Goal: Information Seeking & Learning: Learn about a topic

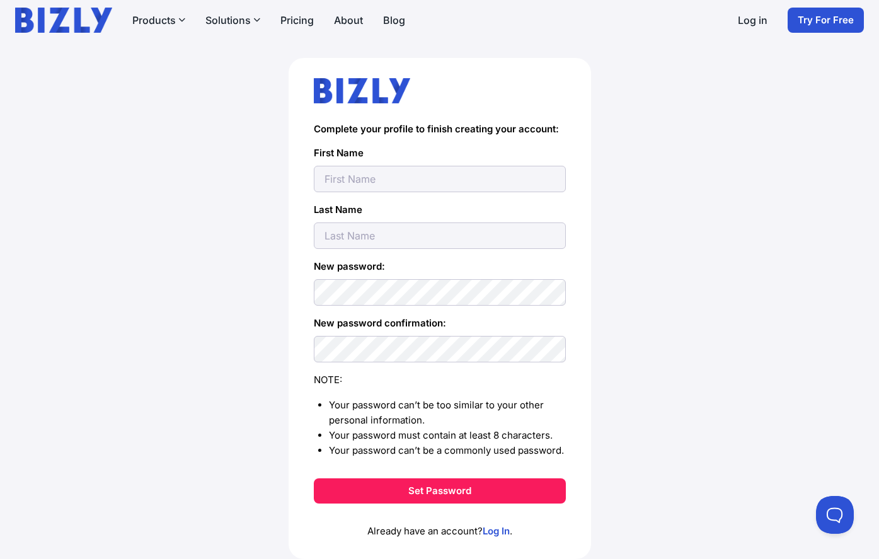
scroll to position [38, 0]
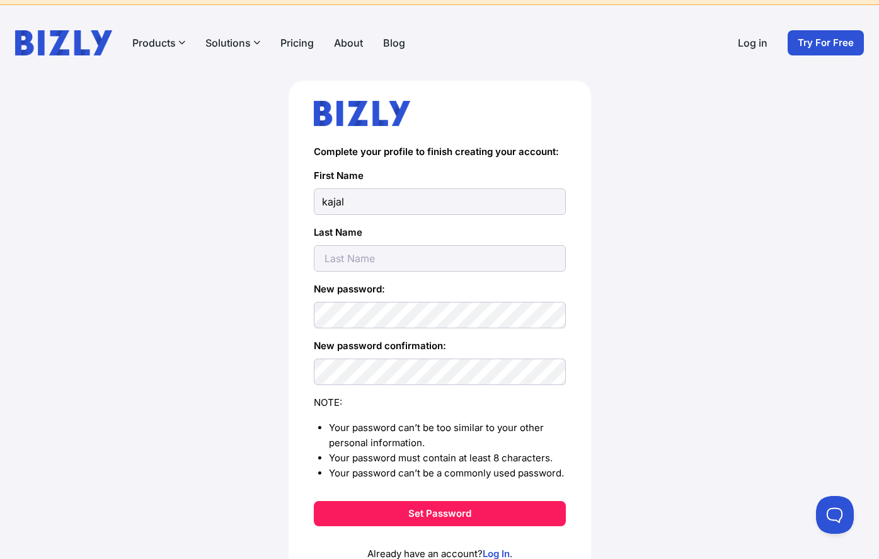
type input "kajal"
type input "[PERSON_NAME]"
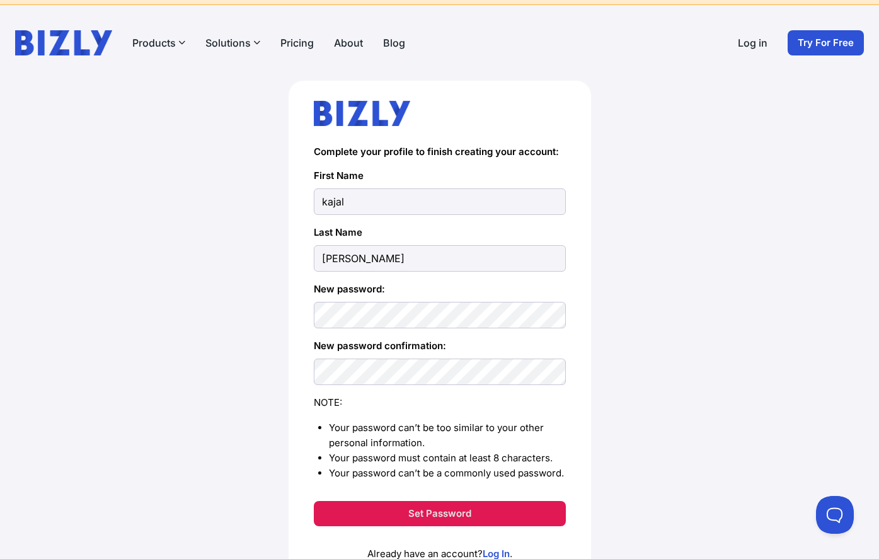
click at [431, 513] on button "Set Password" at bounding box center [440, 513] width 252 height 25
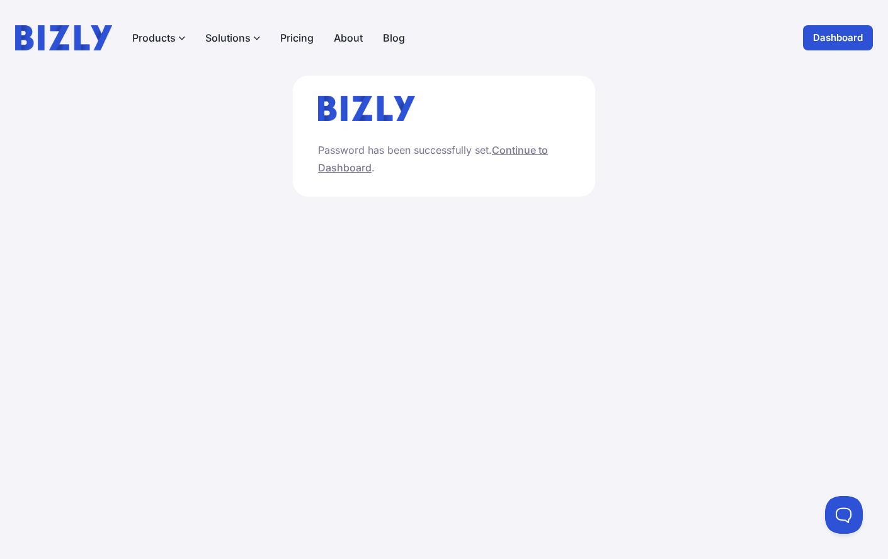
click at [329, 168] on link "Continue to Dashboard" at bounding box center [433, 159] width 230 height 30
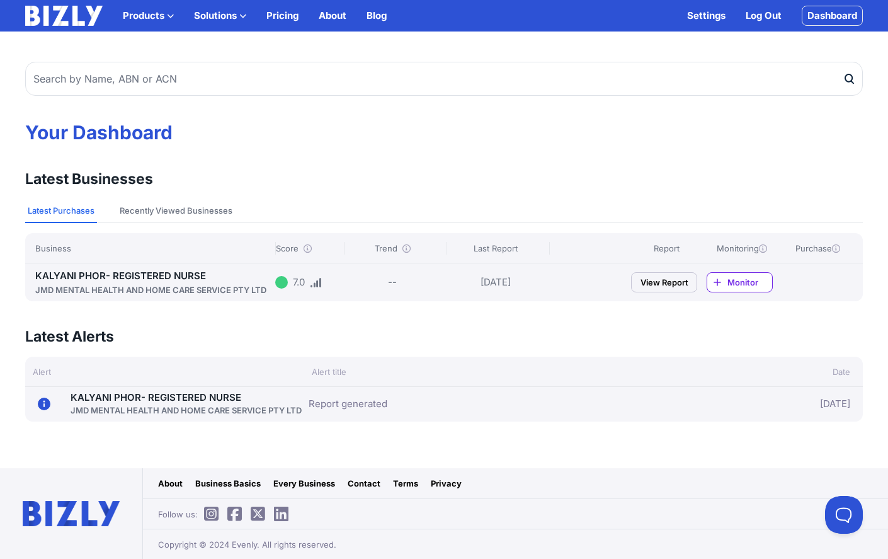
click at [668, 281] on link "View Report" at bounding box center [664, 282] width 66 height 20
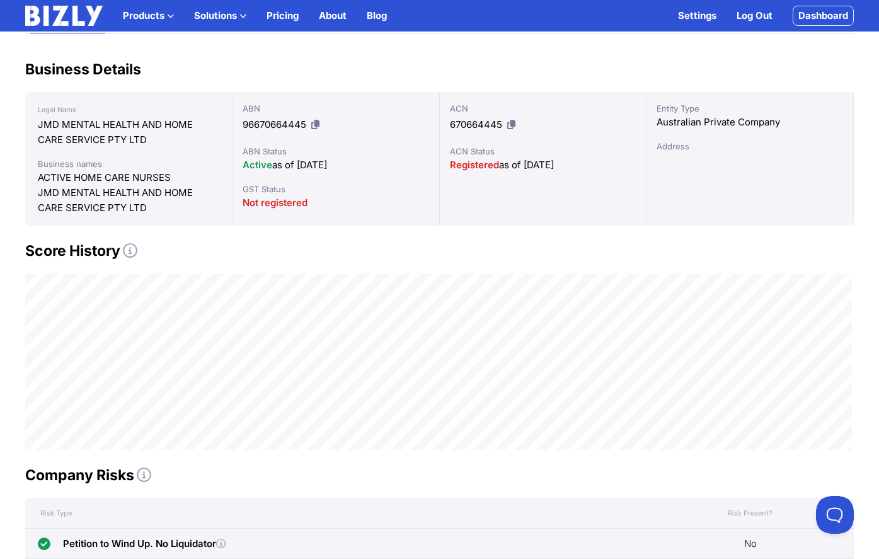
scroll to position [4, 0]
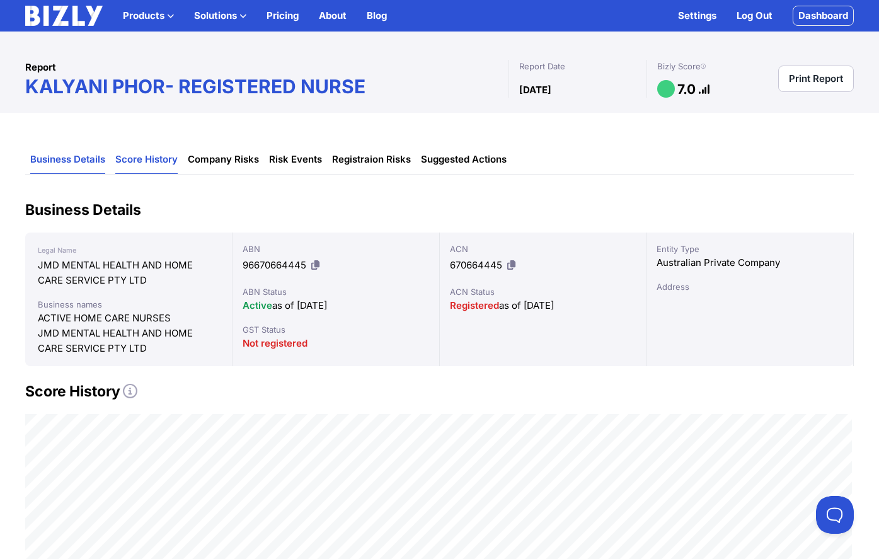
click at [141, 160] on link "Score History" at bounding box center [146, 160] width 62 height 28
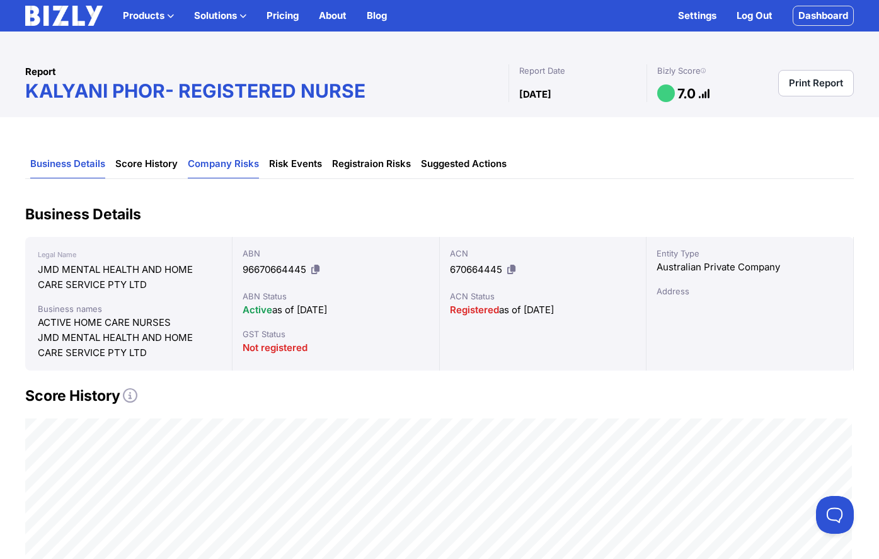
click at [204, 164] on link "Company Risks" at bounding box center [223, 164] width 71 height 28
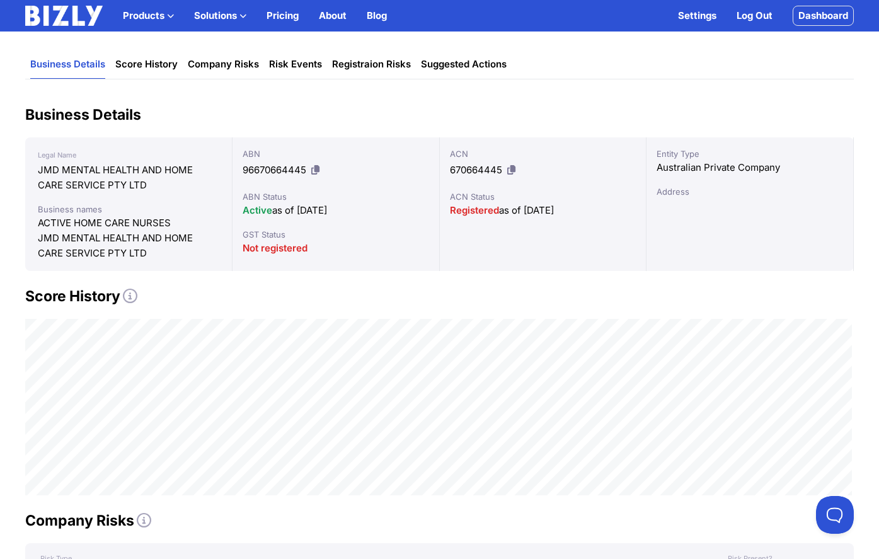
scroll to position [67, 0]
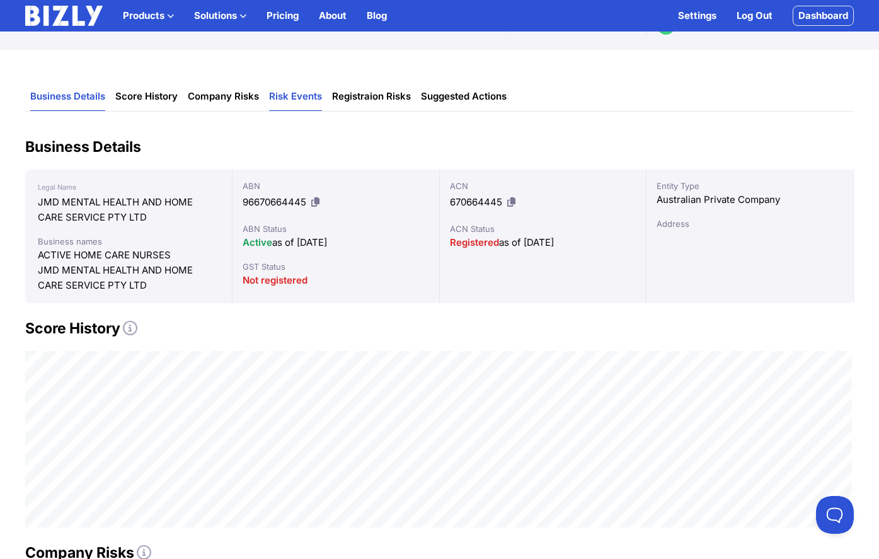
click at [281, 97] on link "Risk Events" at bounding box center [295, 97] width 53 height 28
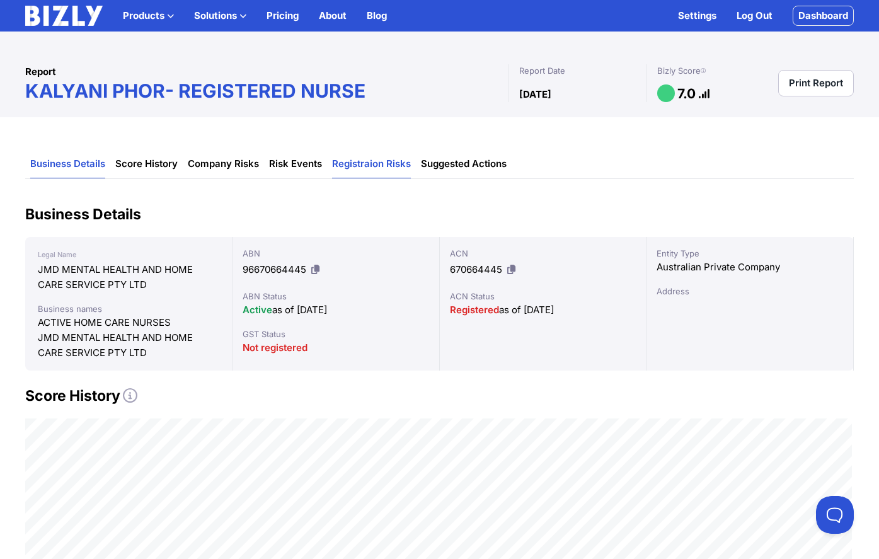
click at [380, 168] on link "Registraion Risks" at bounding box center [371, 164] width 79 height 28
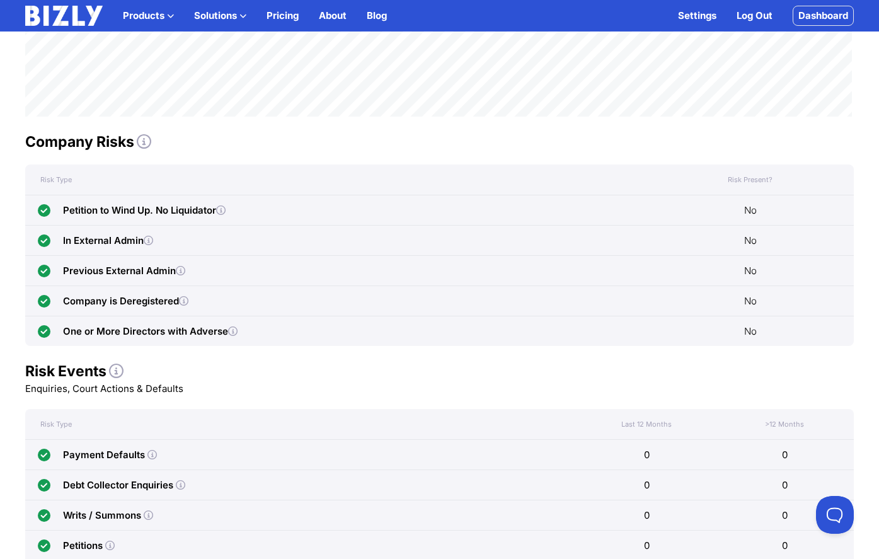
scroll to position [67, 0]
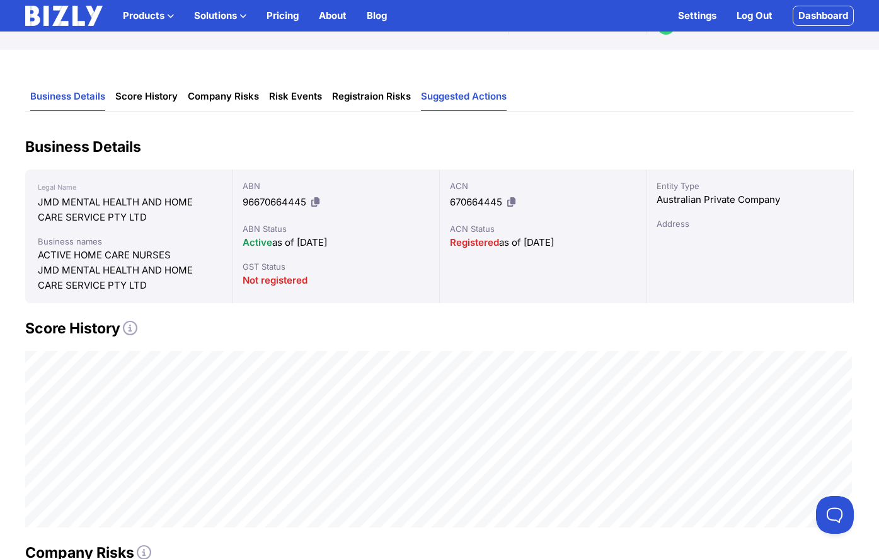
click at [471, 101] on link "Suggested Actions" at bounding box center [464, 97] width 86 height 28
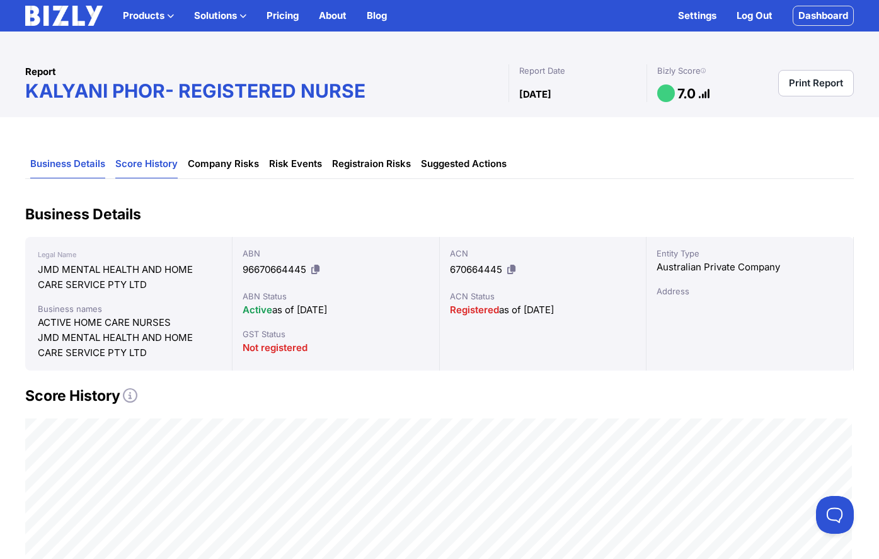
click at [146, 170] on link "Score History" at bounding box center [146, 164] width 62 height 28
click at [138, 166] on link "Score History" at bounding box center [146, 164] width 62 height 28
click at [234, 174] on link "Company Risks" at bounding box center [223, 164] width 71 height 28
click at [142, 170] on link "Score History" at bounding box center [146, 164] width 62 height 28
click at [291, 18] on link "Pricing" at bounding box center [282, 15] width 32 height 15
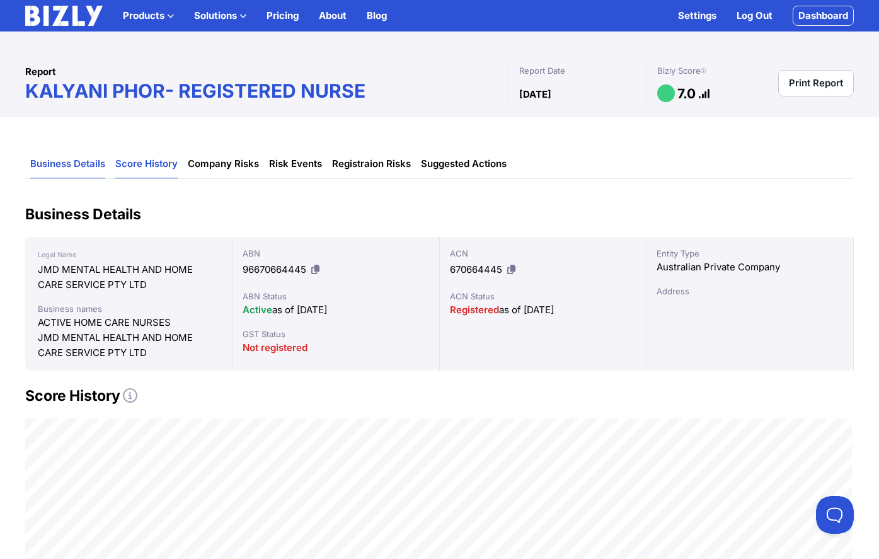
click at [157, 166] on link "Score History" at bounding box center [146, 164] width 62 height 28
click at [239, 169] on link "Company Risks" at bounding box center [223, 164] width 71 height 28
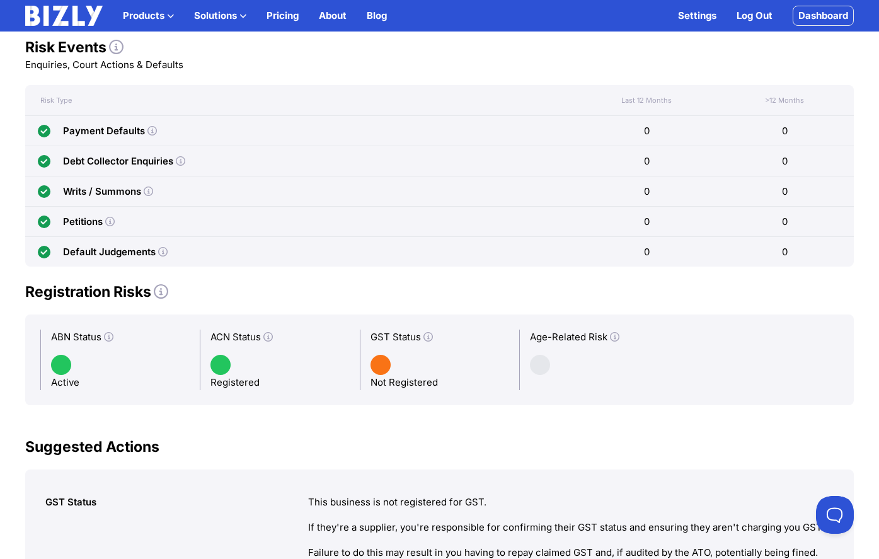
scroll to position [949, 0]
